Goal: Task Accomplishment & Management: Manage account settings

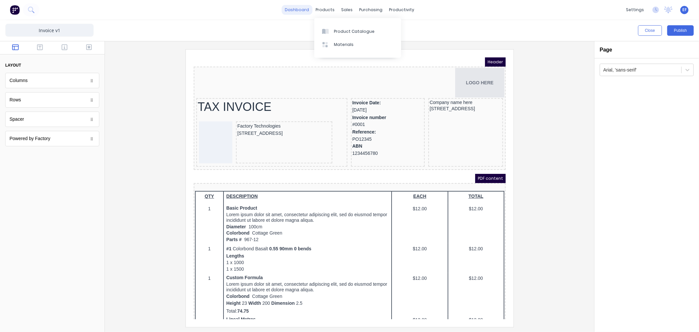
click at [301, 11] on link "dashboard" at bounding box center [297, 10] width 31 height 10
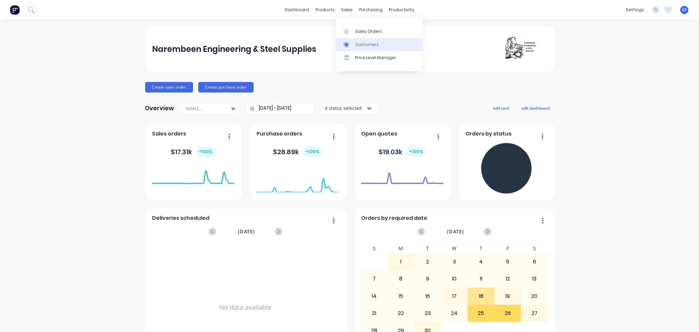
click at [358, 42] on div "Customers" at bounding box center [367, 45] width 24 height 6
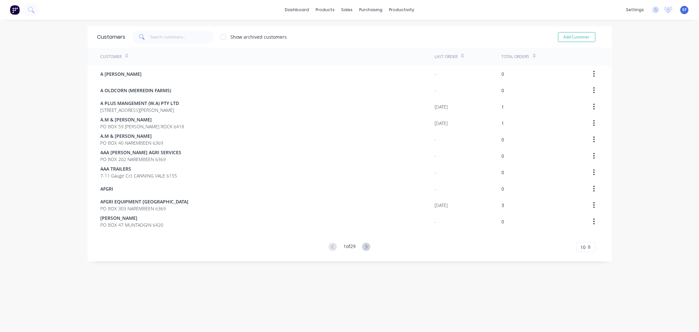
click at [581, 248] on span "10" at bounding box center [583, 247] width 5 height 7
click at [586, 237] on div "35" at bounding box center [586, 234] width 18 height 11
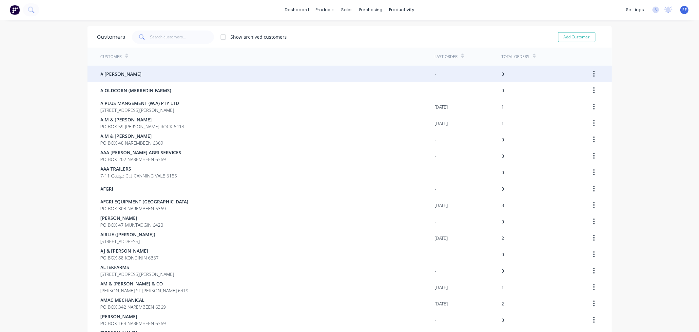
click at [142, 80] on div "A [PERSON_NAME]" at bounding box center [268, 74] width 334 height 16
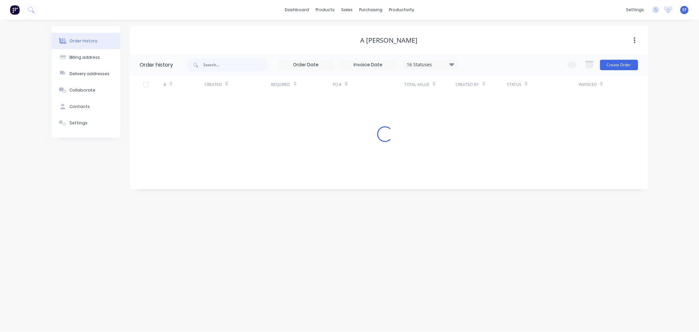
click at [79, 126] on div "Settings" at bounding box center [79, 123] width 18 height 6
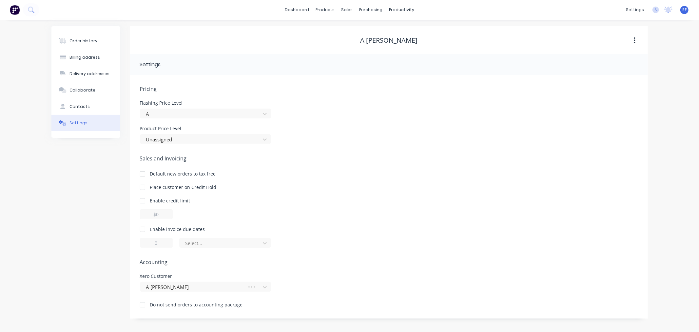
click at [142, 228] on div at bounding box center [142, 229] width 13 height 13
click at [144, 229] on div at bounding box center [142, 229] width 13 height 13
click at [142, 228] on div at bounding box center [142, 229] width 13 height 13
drag, startPoint x: 160, startPoint y: 242, endPoint x: 148, endPoint y: 242, distance: 12.1
click at [148, 242] on input "1" at bounding box center [156, 243] width 33 height 10
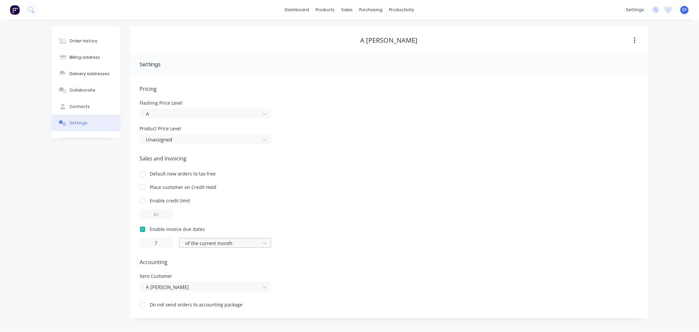
click at [210, 241] on div at bounding box center [221, 243] width 72 height 8
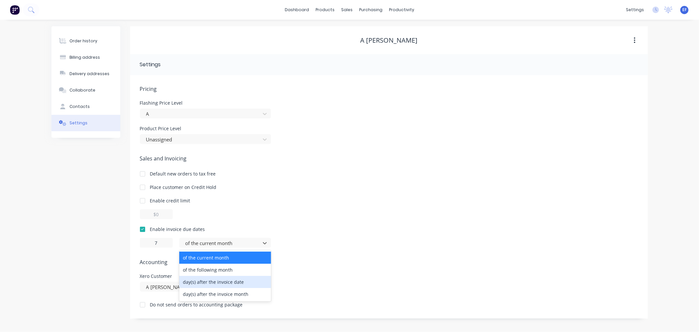
click at [195, 281] on div "day(s) after the invoice date" at bounding box center [225, 282] width 92 height 12
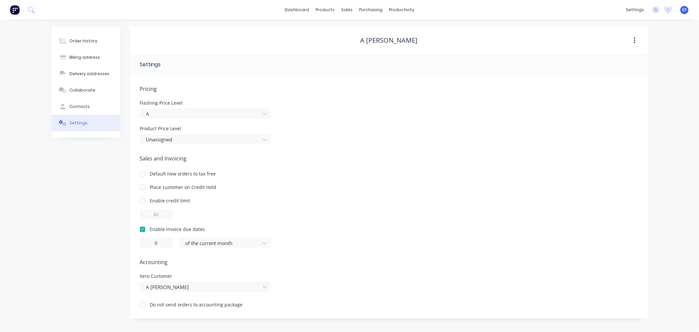
type input "1"
drag, startPoint x: 69, startPoint y: 107, endPoint x: 70, endPoint y: 119, distance: 12.5
click at [69, 107] on button "Contacts" at bounding box center [85, 106] width 69 height 16
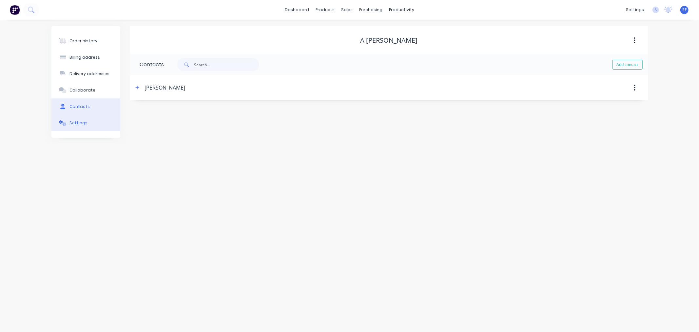
click at [70, 119] on button "Settings" at bounding box center [85, 123] width 69 height 16
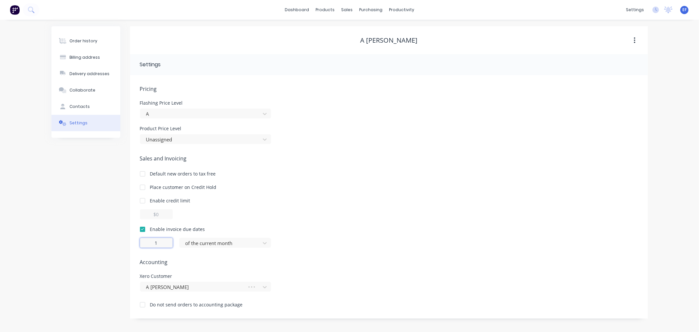
drag, startPoint x: 160, startPoint y: 241, endPoint x: 147, endPoint y: 241, distance: 13.1
click at [148, 241] on input "1" at bounding box center [156, 243] width 33 height 10
type input "7"
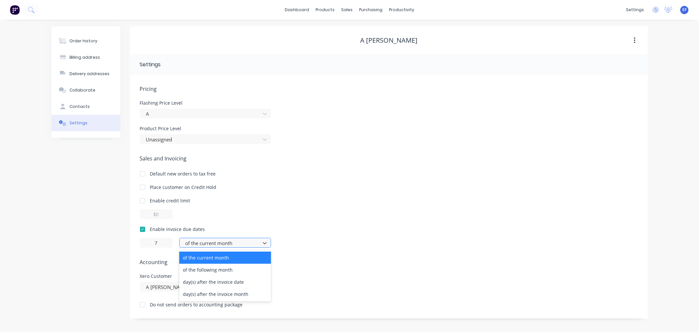
click at [214, 245] on div at bounding box center [221, 243] width 72 height 8
click at [198, 283] on div "day(s) after the invoice date" at bounding box center [225, 282] width 92 height 12
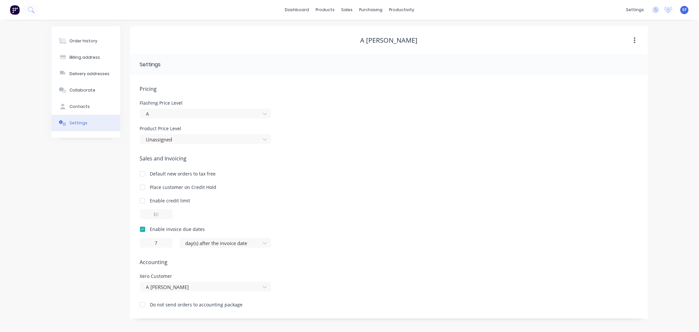
click at [196, 267] on div "Pricing Flashing Price Level A Product Price Level Unassigned Sales and Invoici…" at bounding box center [389, 201] width 498 height 233
click at [79, 106] on div "Contacts" at bounding box center [80, 107] width 20 height 6
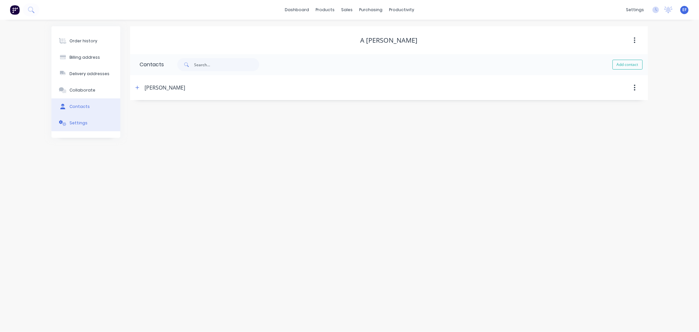
click at [78, 121] on div "Settings" at bounding box center [79, 123] width 18 height 6
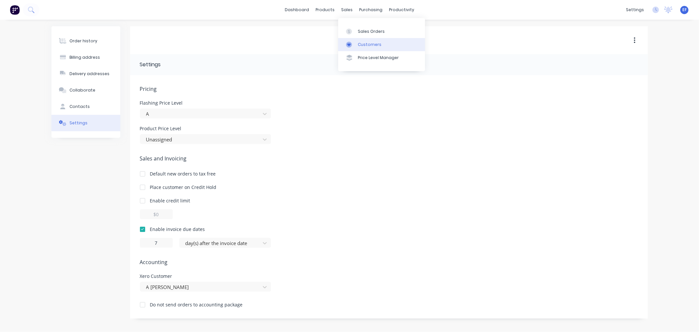
click at [355, 39] on link "Customers" at bounding box center [381, 44] width 87 height 13
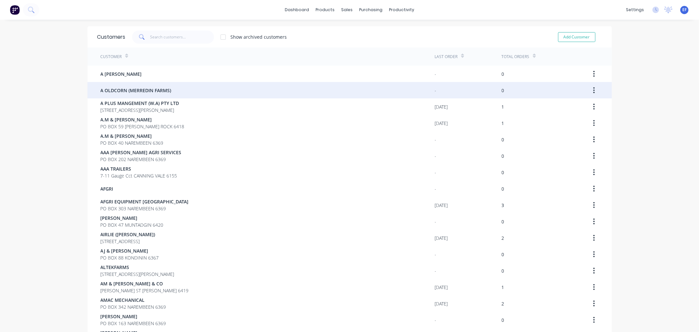
click at [133, 94] on div "A OLDCORN (MERREDIN FARMS)" at bounding box center [268, 90] width 334 height 16
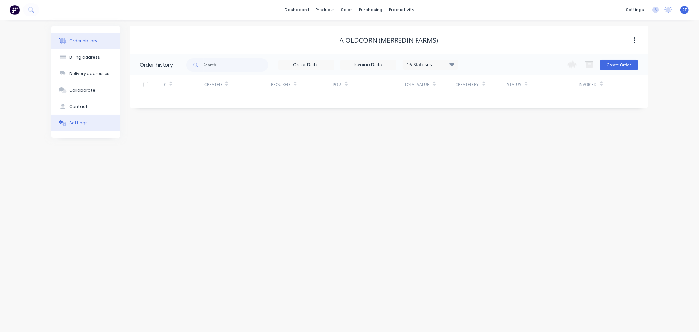
click at [69, 122] on button "Settings" at bounding box center [85, 123] width 69 height 16
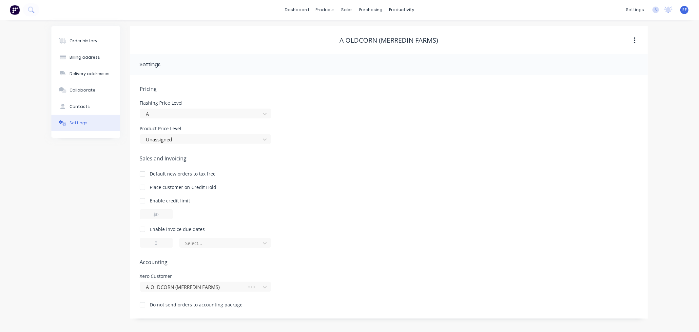
click at [141, 229] on div at bounding box center [142, 229] width 13 height 13
click at [143, 228] on div at bounding box center [142, 229] width 13 height 13
click at [163, 231] on div "Enable invoice due dates" at bounding box center [177, 229] width 55 height 7
drag, startPoint x: 152, startPoint y: 241, endPoint x: 148, endPoint y: 241, distance: 4.3
click at [148, 241] on input "1" at bounding box center [156, 243] width 33 height 10
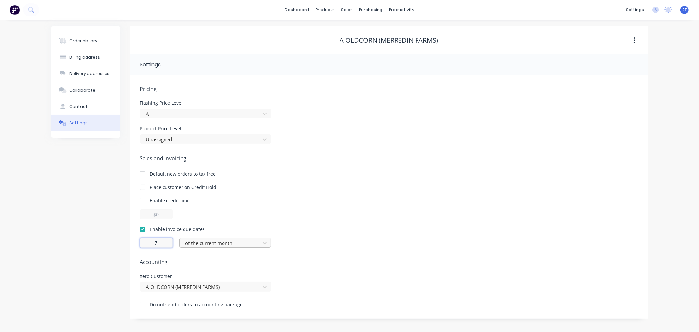
type input "7"
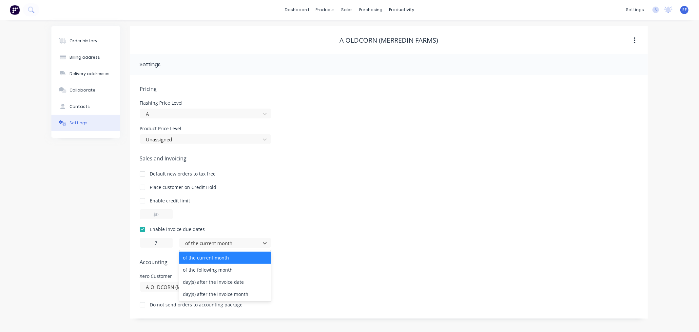
click at [236, 248] on div "Pricing Flashing Price Level A Product Price Level Unassigned Sales and Invoici…" at bounding box center [389, 201] width 498 height 233
click at [221, 282] on div "day(s) after the invoice date" at bounding box center [225, 282] width 92 height 12
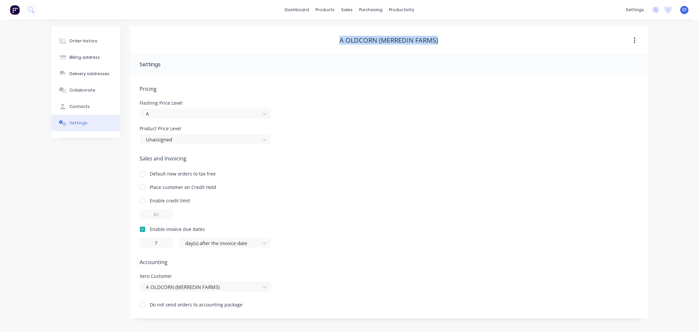
drag, startPoint x: 445, startPoint y: 39, endPoint x: 335, endPoint y: 43, distance: 110.2
click at [335, 43] on div "A OLDCORN (MERREDIN FARMS)" at bounding box center [389, 40] width 518 height 8
copy div "A OLDCORN (MERREDIN FARMS)"
click at [355, 45] on div at bounding box center [351, 45] width 10 height 6
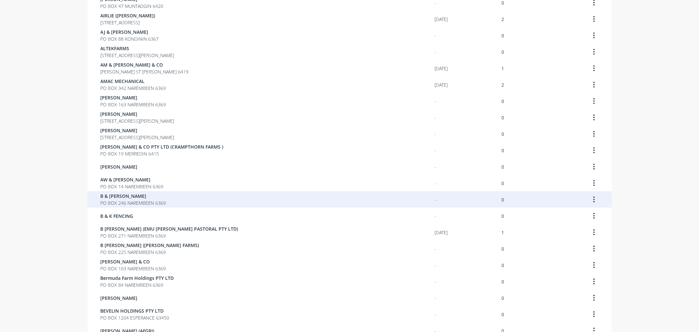
scroll to position [36, 0]
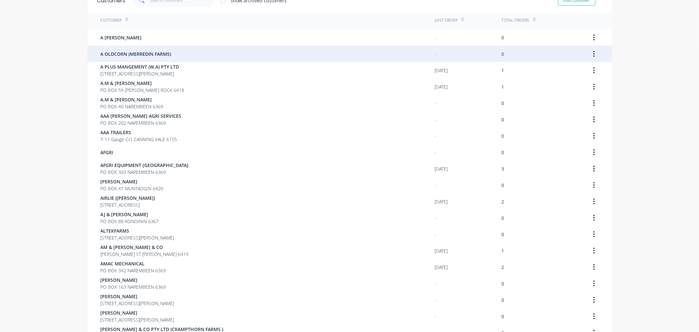
click at [122, 53] on span "A OLDCORN (MERREDIN FARMS)" at bounding box center [136, 53] width 71 height 7
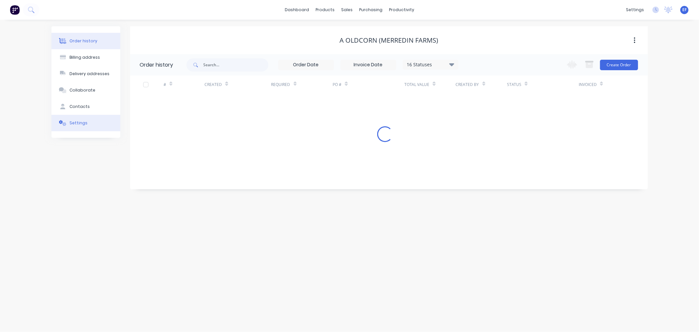
click at [91, 121] on button "Settings" at bounding box center [85, 123] width 69 height 16
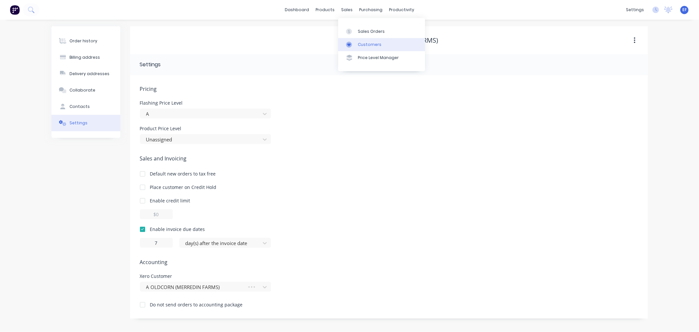
click at [359, 47] on div "Customers" at bounding box center [370, 45] width 24 height 6
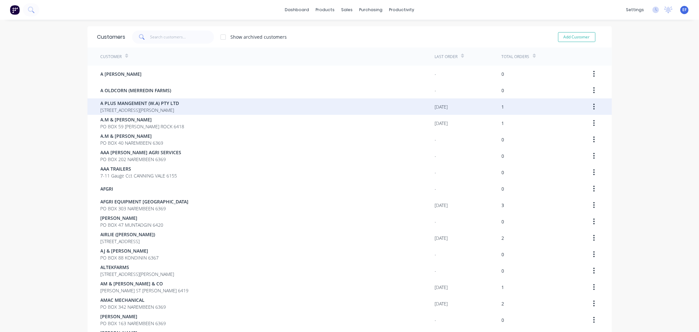
click at [133, 104] on span "A PLUS MANGEMENT (W.A) PTY LTD" at bounding box center [140, 103] width 79 height 7
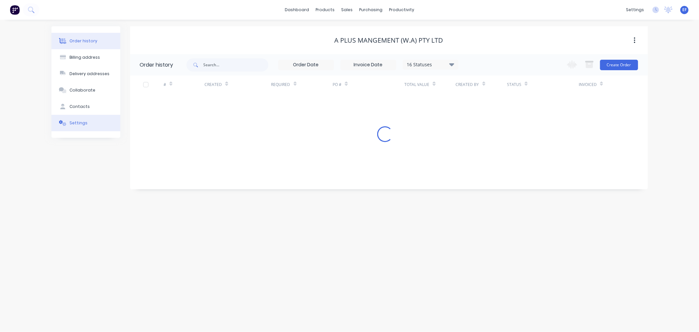
click at [91, 121] on button "Settings" at bounding box center [85, 123] width 69 height 16
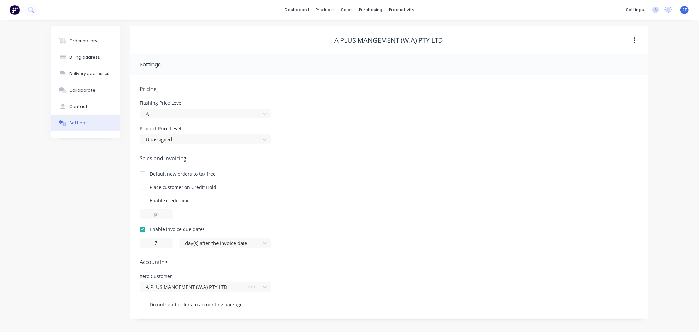
drag, startPoint x: 386, startPoint y: 40, endPoint x: 316, endPoint y: 33, distance: 69.5
click at [316, 33] on div "A PLUS MANGEMENT (W.A) PTY LTD" at bounding box center [389, 40] width 518 height 28
drag, startPoint x: 448, startPoint y: 38, endPoint x: 335, endPoint y: 40, distance: 112.5
click at [335, 40] on div "A PLUS MANGEMENT (W.A) PTY LTD" at bounding box center [389, 40] width 518 height 8
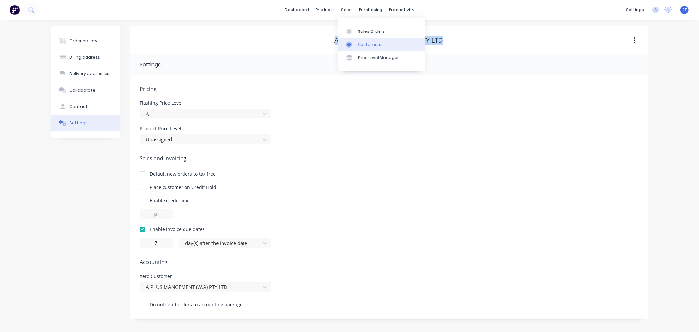
click at [361, 47] on div "Customers" at bounding box center [370, 45] width 24 height 6
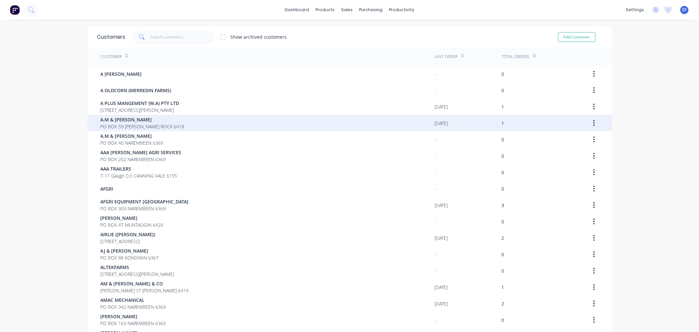
click at [127, 119] on span "A.M & [PERSON_NAME]" at bounding box center [143, 119] width 84 height 7
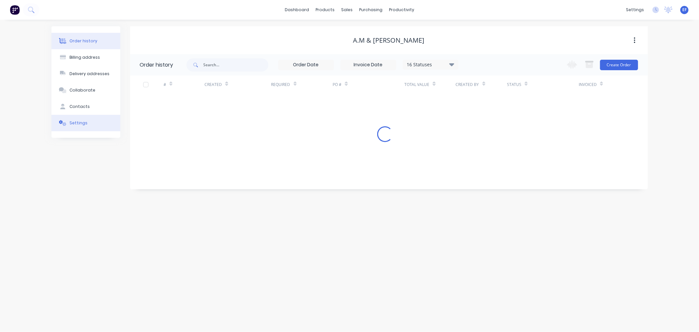
click at [83, 118] on button "Settings" at bounding box center [85, 123] width 69 height 16
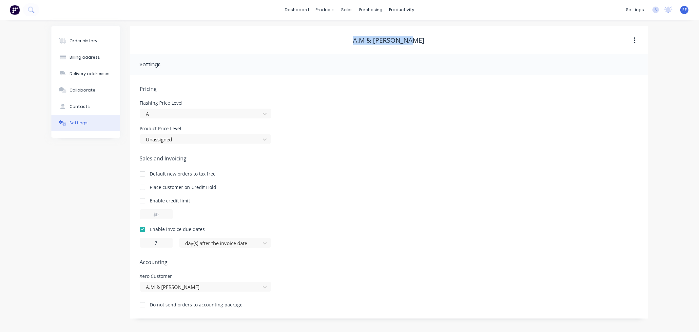
drag, startPoint x: 417, startPoint y: 40, endPoint x: 348, endPoint y: 44, distance: 69.0
click at [348, 44] on div "A.M & [PERSON_NAME]" at bounding box center [389, 40] width 518 height 8
copy div "A.M & [PERSON_NAME]"
click at [356, 45] on div at bounding box center [351, 45] width 10 height 6
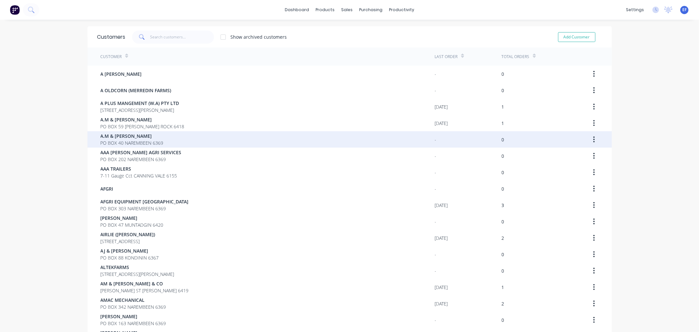
click at [110, 146] on div "A.M & [PERSON_NAME] PO BOX 40 NAREMBEEN 6369" at bounding box center [268, 139] width 334 height 16
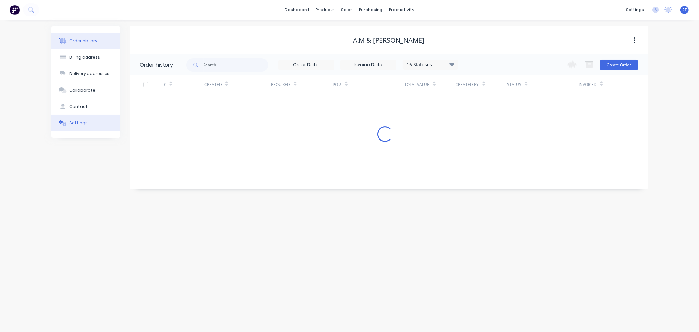
click at [91, 127] on button "Settings" at bounding box center [85, 123] width 69 height 16
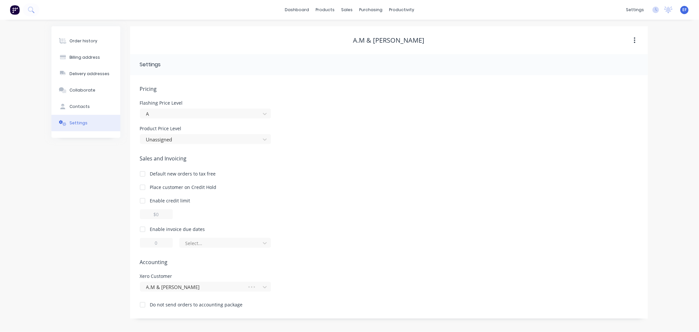
click at [141, 228] on div at bounding box center [142, 229] width 13 height 13
click at [145, 230] on div at bounding box center [142, 229] width 13 height 13
type input "1"
click at [142, 229] on div at bounding box center [142, 229] width 13 height 13
drag, startPoint x: 158, startPoint y: 243, endPoint x: 151, endPoint y: 243, distance: 7.5
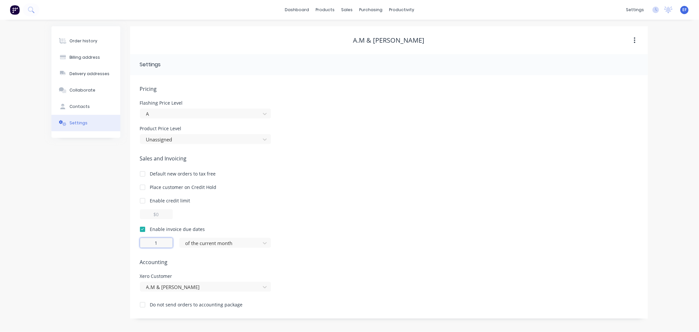
click at [151, 243] on input "1" at bounding box center [156, 243] width 33 height 10
type input "7"
click at [216, 243] on div at bounding box center [221, 243] width 72 height 8
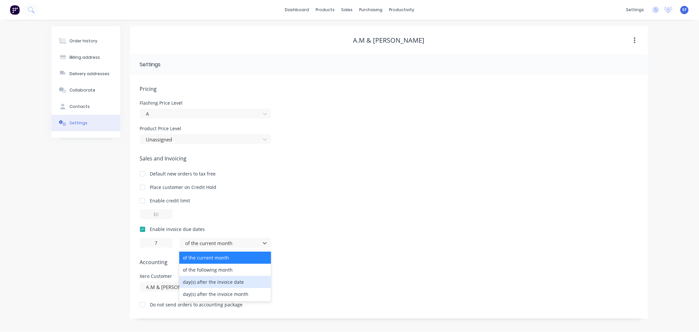
click at [201, 283] on div "day(s) after the invoice date" at bounding box center [225, 282] width 92 height 12
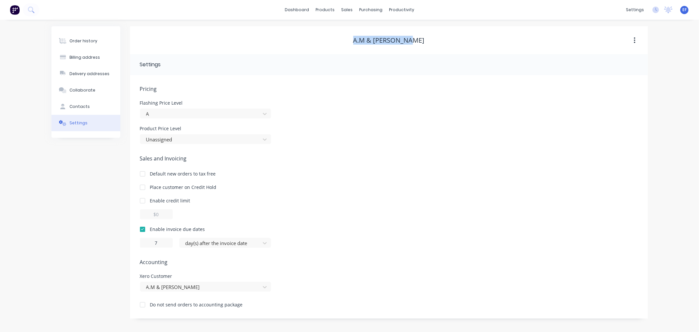
drag, startPoint x: 422, startPoint y: 41, endPoint x: 353, endPoint y: 41, distance: 69.2
click at [353, 41] on div "A.M & [PERSON_NAME]" at bounding box center [389, 40] width 518 height 8
copy div "A.M & [PERSON_NAME]"
click at [349, 11] on div "sales" at bounding box center [347, 10] width 18 height 10
click at [354, 43] on div at bounding box center [351, 45] width 10 height 6
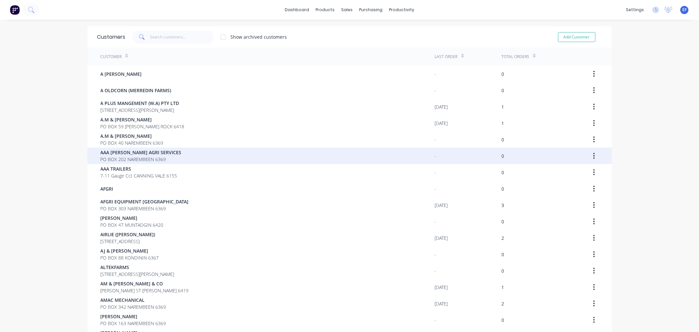
click at [110, 150] on span "AAA [PERSON_NAME] AGRI SERVICES" at bounding box center [141, 152] width 81 height 7
